Goal: Task Accomplishment & Management: Use online tool/utility

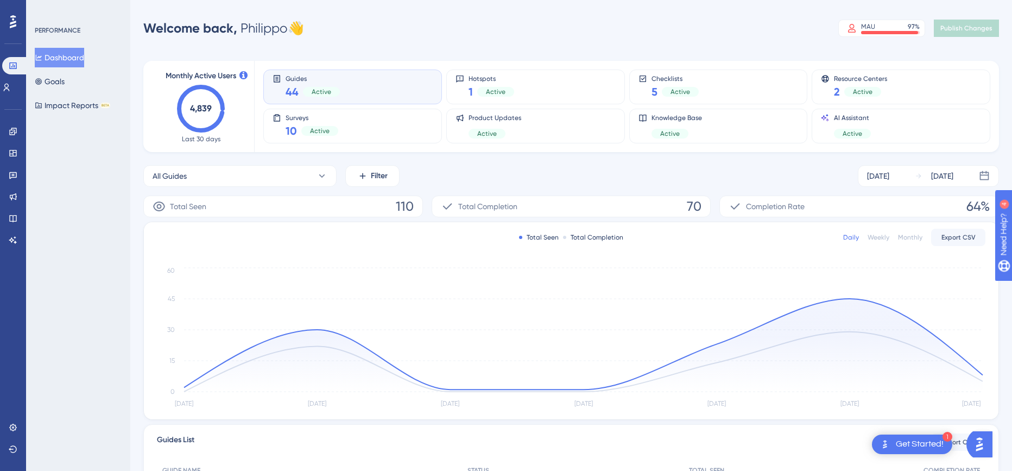
click at [509, 18] on div "Welcome back, [PERSON_NAME] 👋 MAU 97 % Click to see add-on and upgrade options …" at bounding box center [571, 28] width 856 height 22
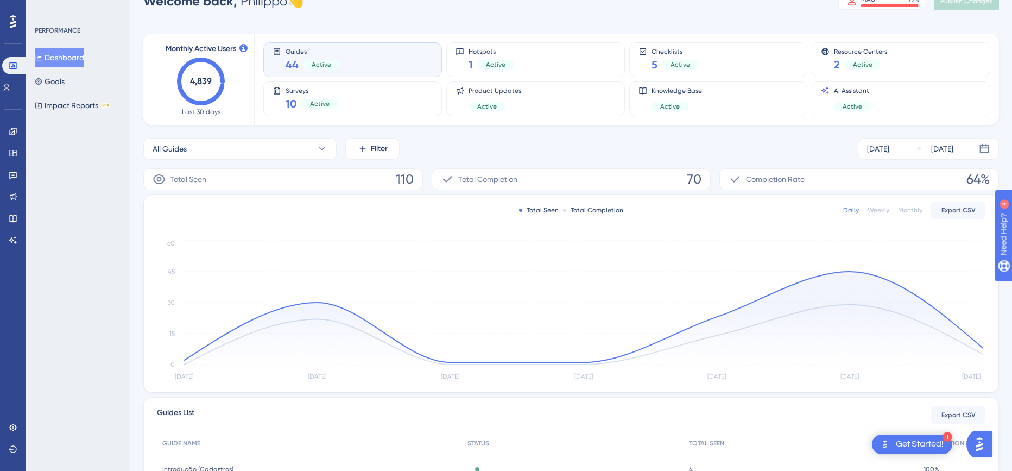
scroll to position [19, 0]
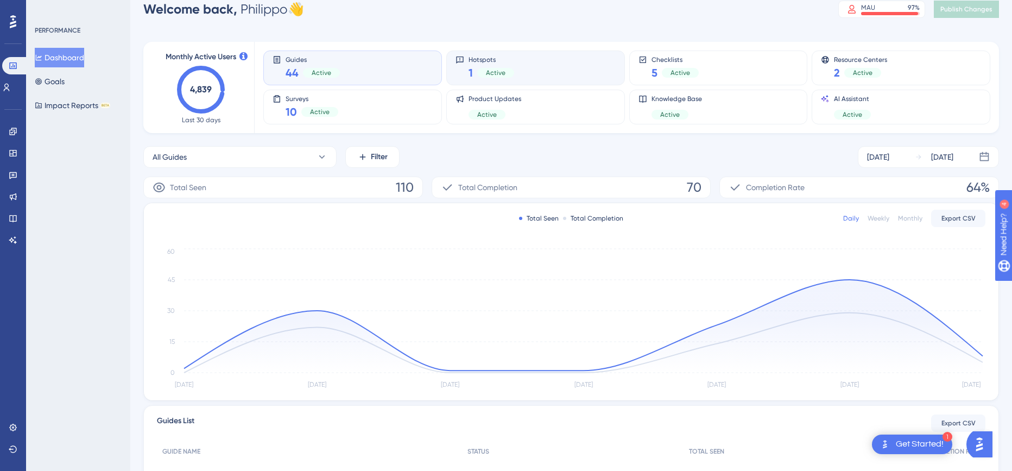
click at [547, 62] on div "Hotspots 1 Active" at bounding box center [536, 67] width 160 height 25
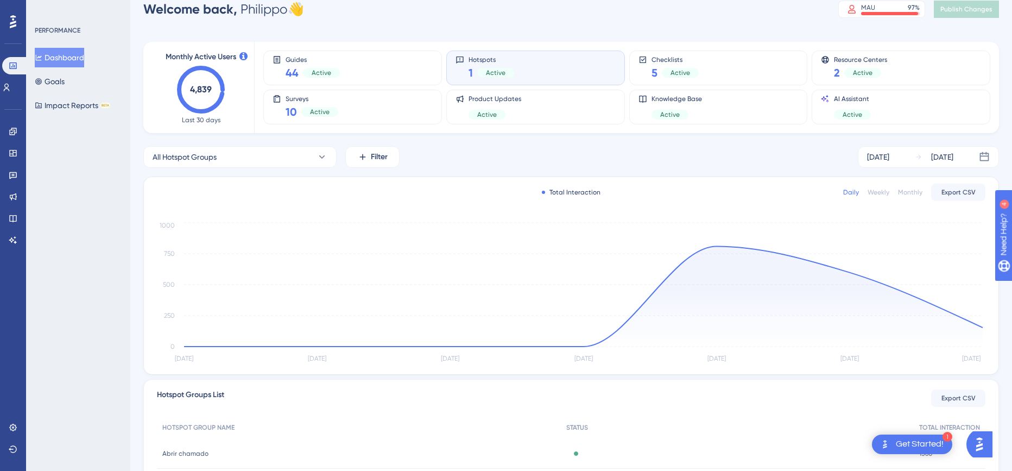
scroll to position [117, 0]
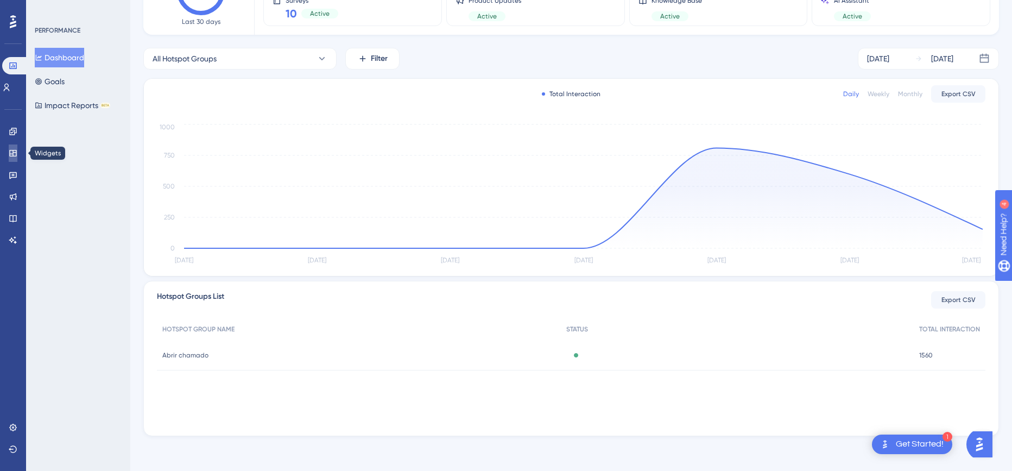
click at [17, 154] on link at bounding box center [13, 152] width 9 height 17
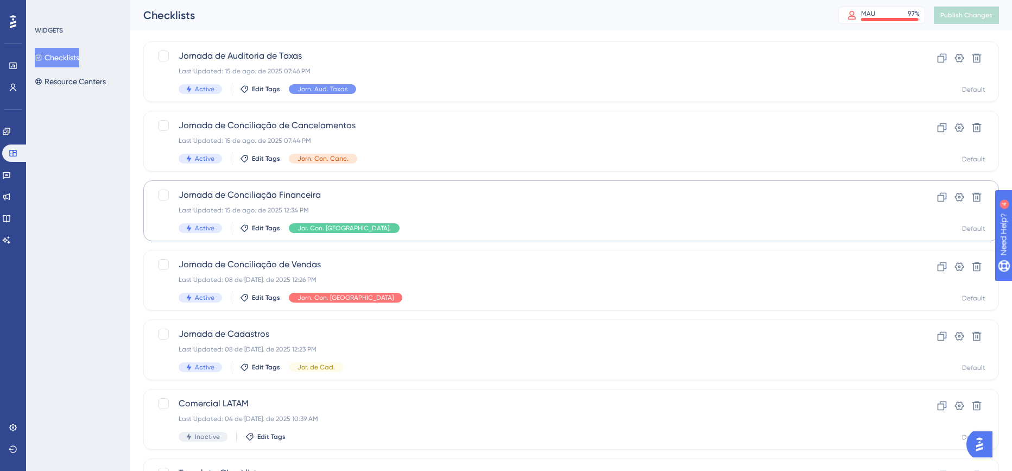
scroll to position [124, 0]
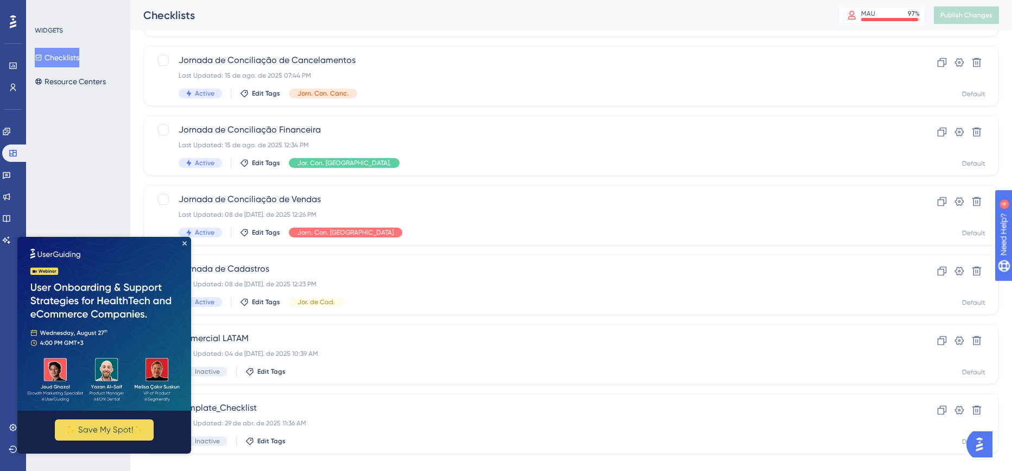
click at [118, 119] on div "WIDGETS Checklists Resource Centers" at bounding box center [78, 235] width 104 height 471
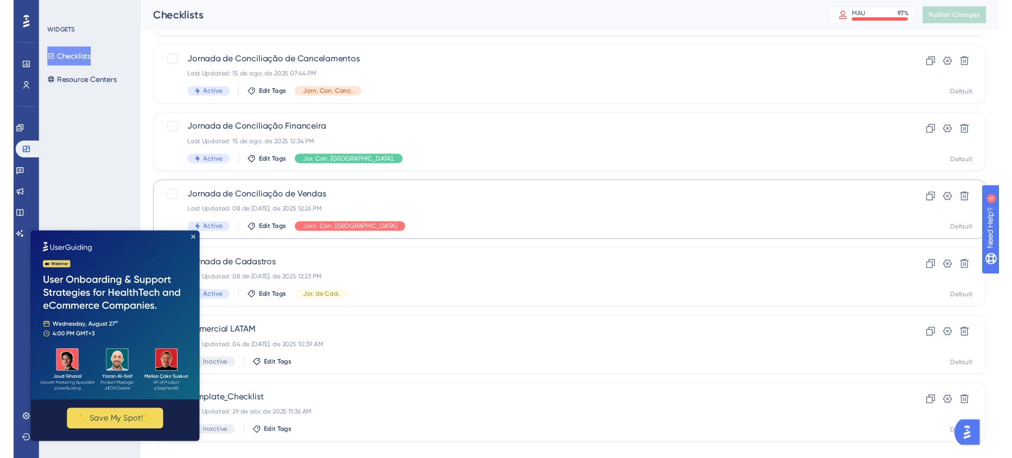
scroll to position [0, 0]
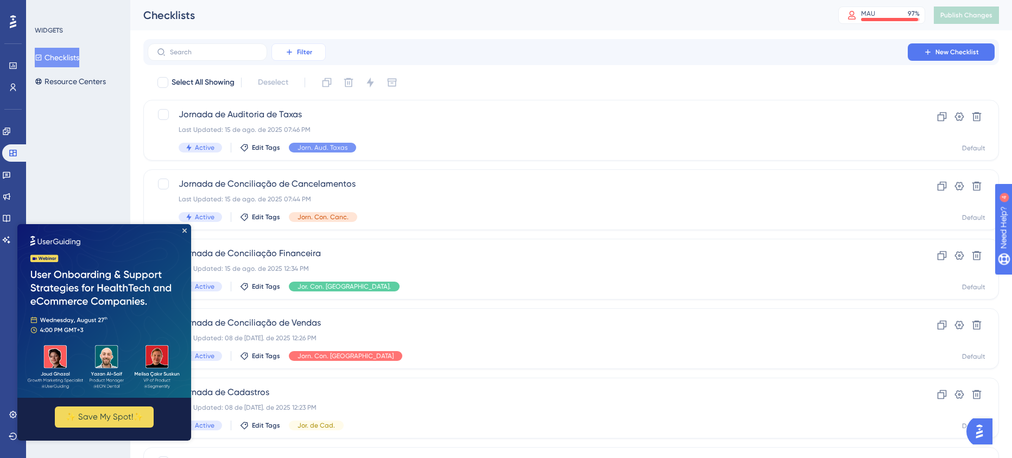
click at [301, 50] on span "Filter" at bounding box center [304, 52] width 15 height 9
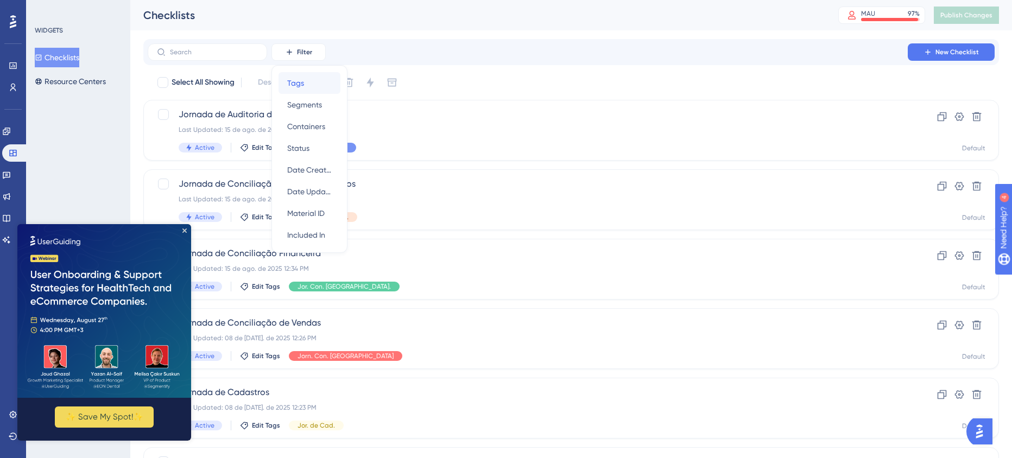
click at [315, 79] on div "Tags Tags" at bounding box center [309, 83] width 45 height 22
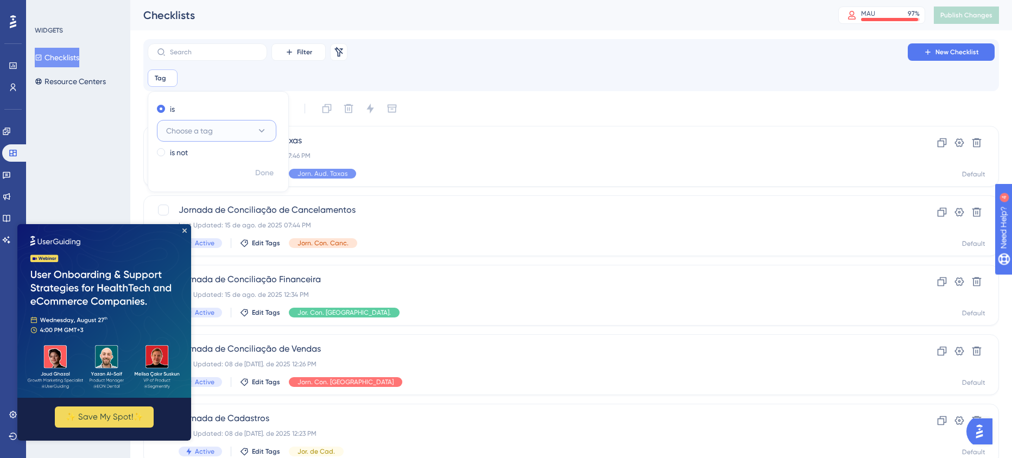
click at [236, 125] on button "Choose a tag" at bounding box center [216, 131] width 119 height 22
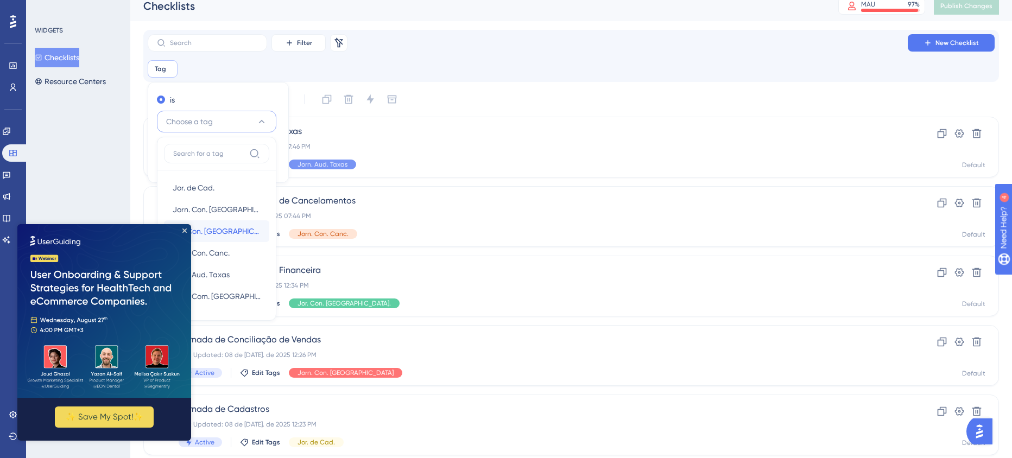
click at [233, 228] on div "Jor. Con. [GEOGRAPHIC_DATA]. Jor. Con. [GEOGRAPHIC_DATA]." at bounding box center [217, 231] width 88 height 22
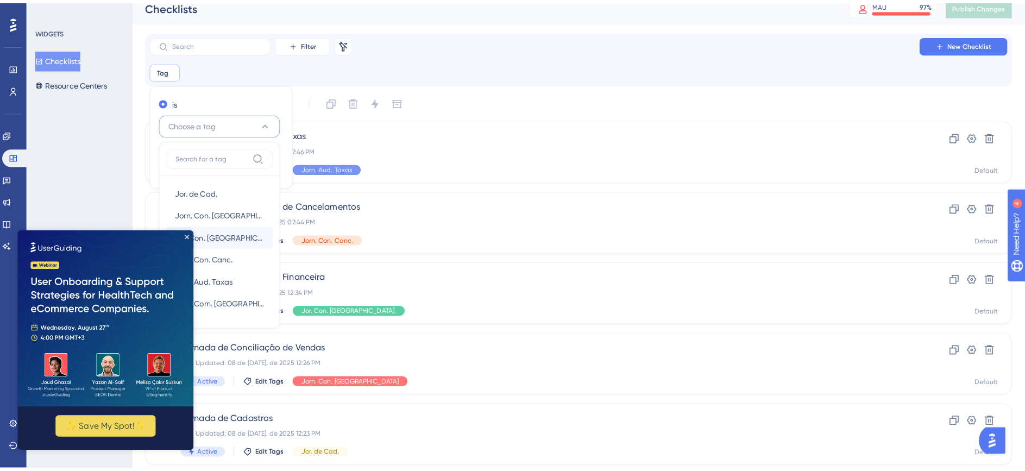
scroll to position [0, 0]
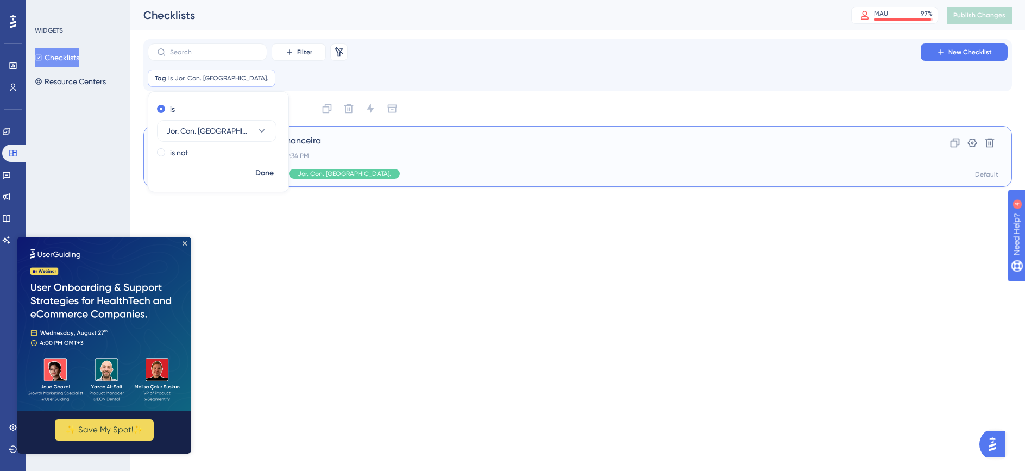
click at [420, 160] on div "Jornada de Conciliação Financeira Last Updated: 15 de ago. de 2025 12:34 PM Act…" at bounding box center [534, 156] width 711 height 45
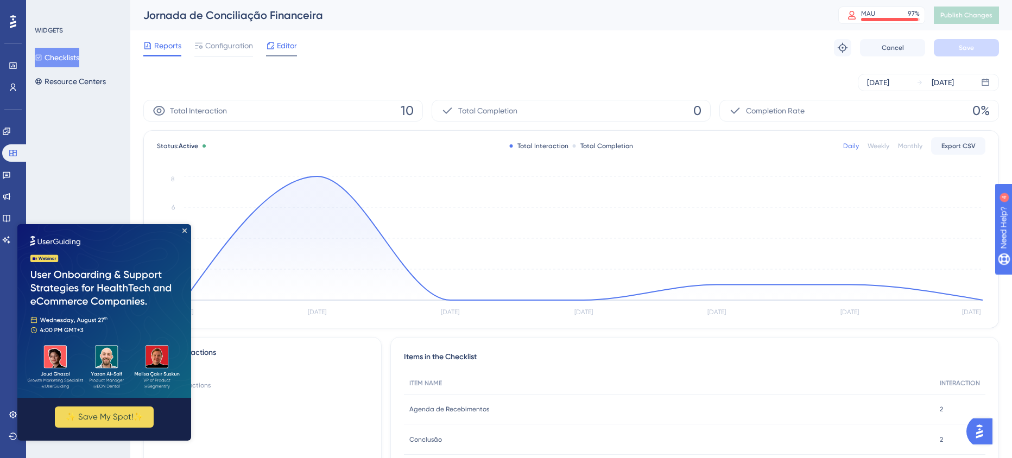
click at [289, 47] on span "Editor" at bounding box center [287, 45] width 20 height 13
